Goal: Navigation & Orientation: Understand site structure

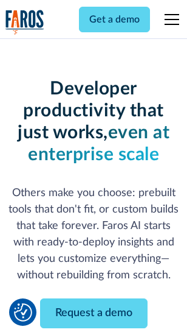
scroll to position [145, 0]
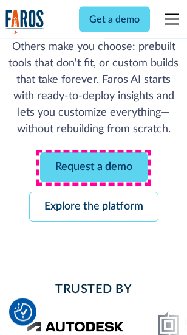
click at [94, 168] on link "Request a demo" at bounding box center [94, 168] width 108 height 30
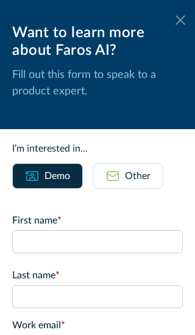
click at [175, 20] on icon at bounding box center [180, 19] width 10 height 9
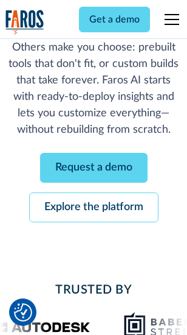
scroll to position [185, 0]
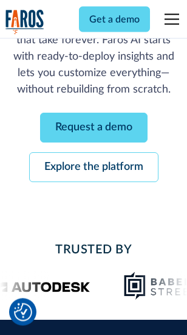
click at [94, 168] on link "Explore the platform" at bounding box center [94, 168] width 130 height 30
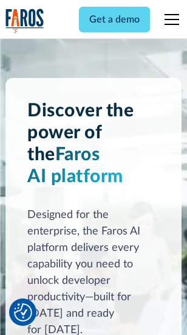
scroll to position [9265, 0]
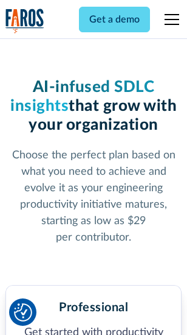
scroll to position [1928, 0]
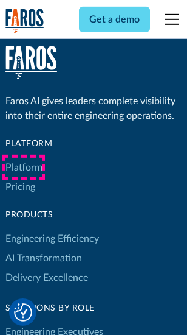
click at [24, 167] on link "Platform" at bounding box center [23, 167] width 37 height 19
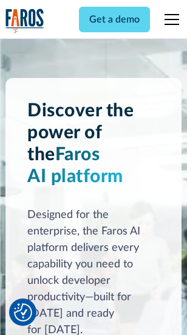
scroll to position [9656, 0]
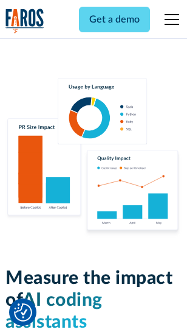
scroll to position [7593, 0]
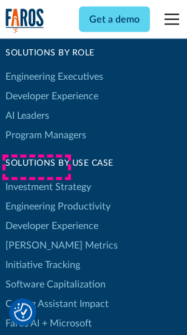
click at [36, 235] on link "[PERSON_NAME] Metrics" at bounding box center [61, 244] width 113 height 19
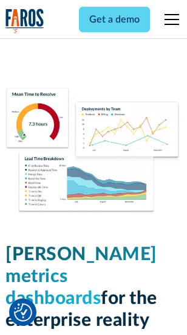
scroll to position [5385, 0]
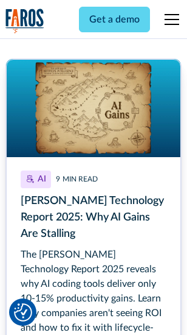
scroll to position [5593, 0]
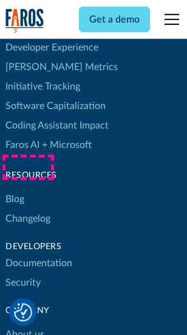
click at [28, 209] on link "Changelog" at bounding box center [27, 218] width 45 height 19
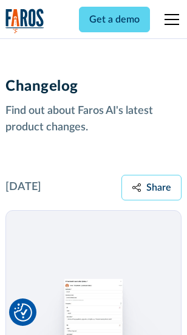
scroll to position [14915, 0]
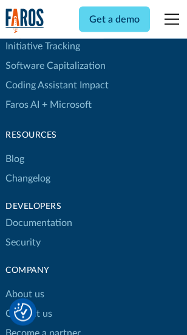
click at [24, 284] on link "About us" at bounding box center [24, 293] width 39 height 19
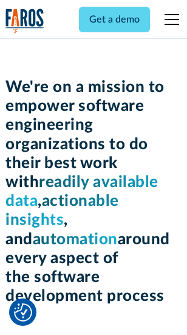
scroll to position [4206, 0]
